Goal: Use online tool/utility: Utilize a website feature to perform a specific function

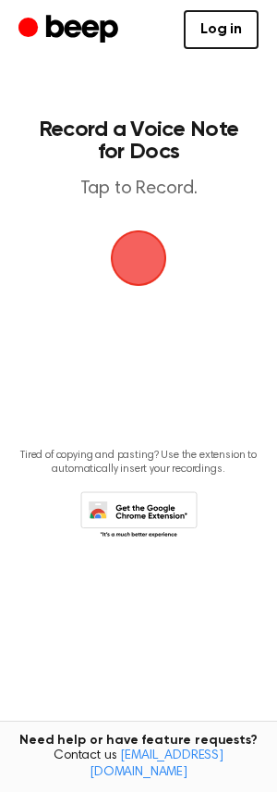
click at [136, 269] on span "button" at bounding box center [139, 258] width 52 height 52
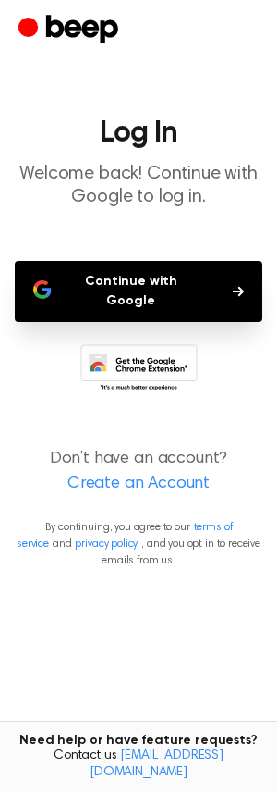
click at [165, 285] on button "Continue with Google" at bounding box center [139, 291] width 248 height 61
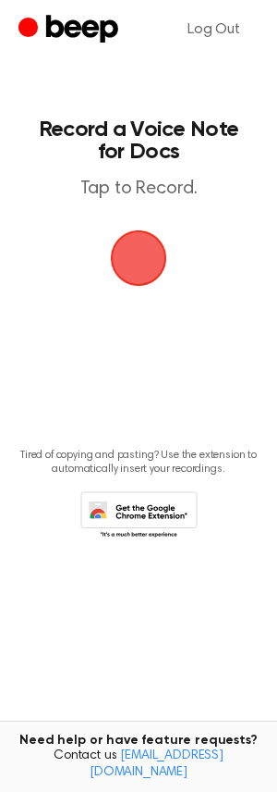
click at [138, 265] on span "button" at bounding box center [139, 258] width 56 height 56
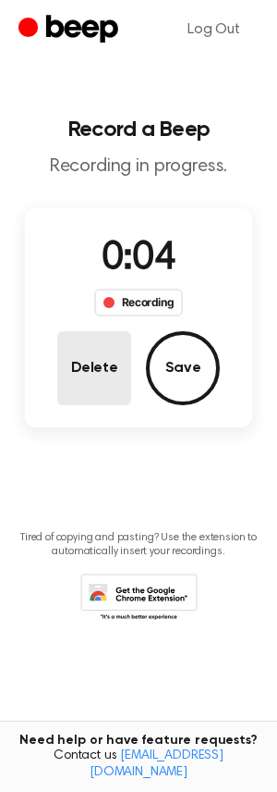
click at [90, 361] on button "Delete" at bounding box center [94, 368] width 74 height 74
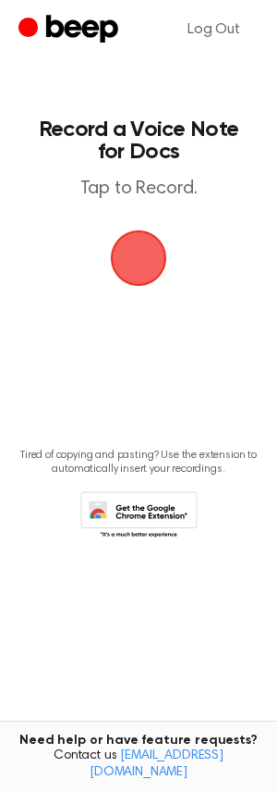
click at [144, 243] on span "button" at bounding box center [139, 258] width 56 height 56
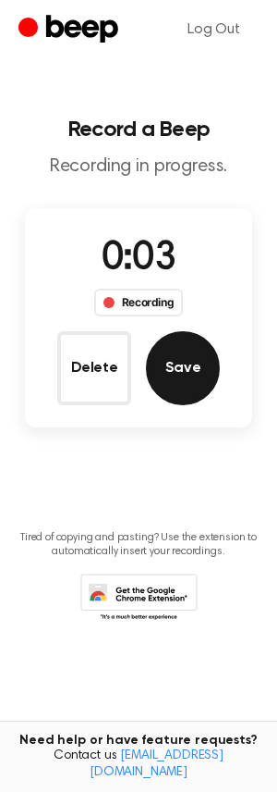
click at [171, 375] on button "Save" at bounding box center [183, 368] width 74 height 74
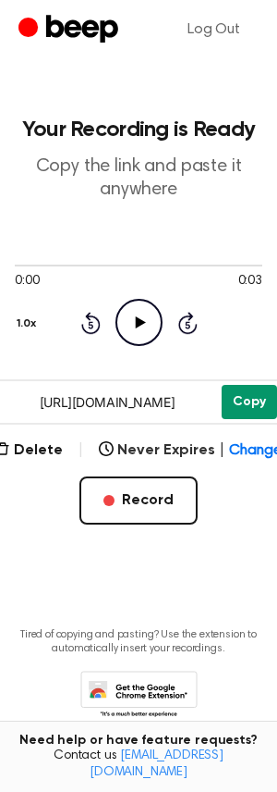
click at [258, 408] on button "Copy" at bounding box center [249, 402] width 55 height 34
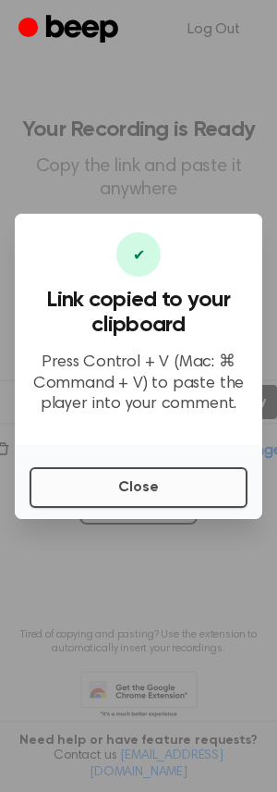
click at [171, 486] on button "Close" at bounding box center [139, 487] width 218 height 41
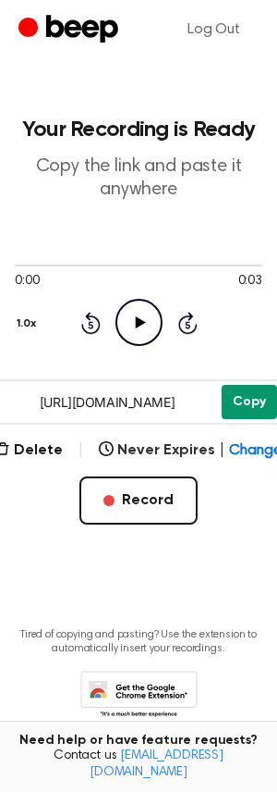
click at [241, 390] on button "Copy" at bounding box center [249, 402] width 55 height 34
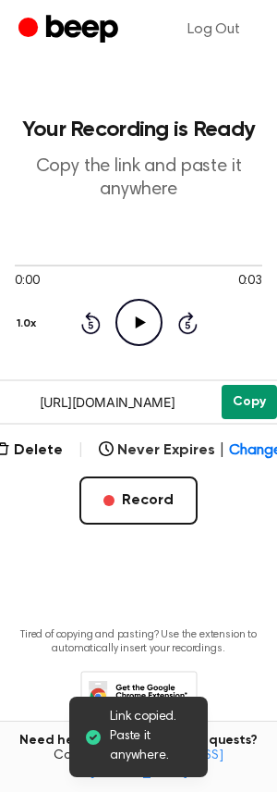
click at [241, 390] on button "Copy" at bounding box center [249, 402] width 55 height 34
